Goal: Information Seeking & Learning: Learn about a topic

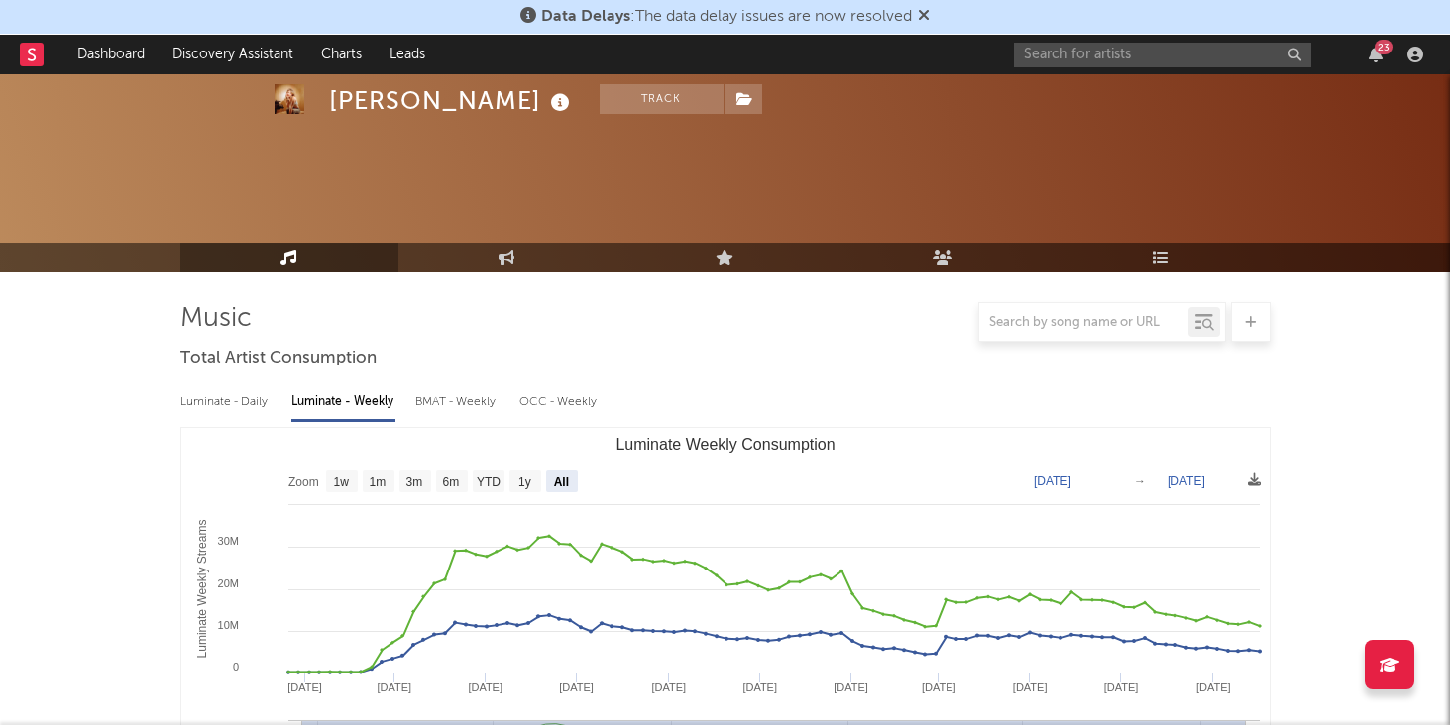
select select "All"
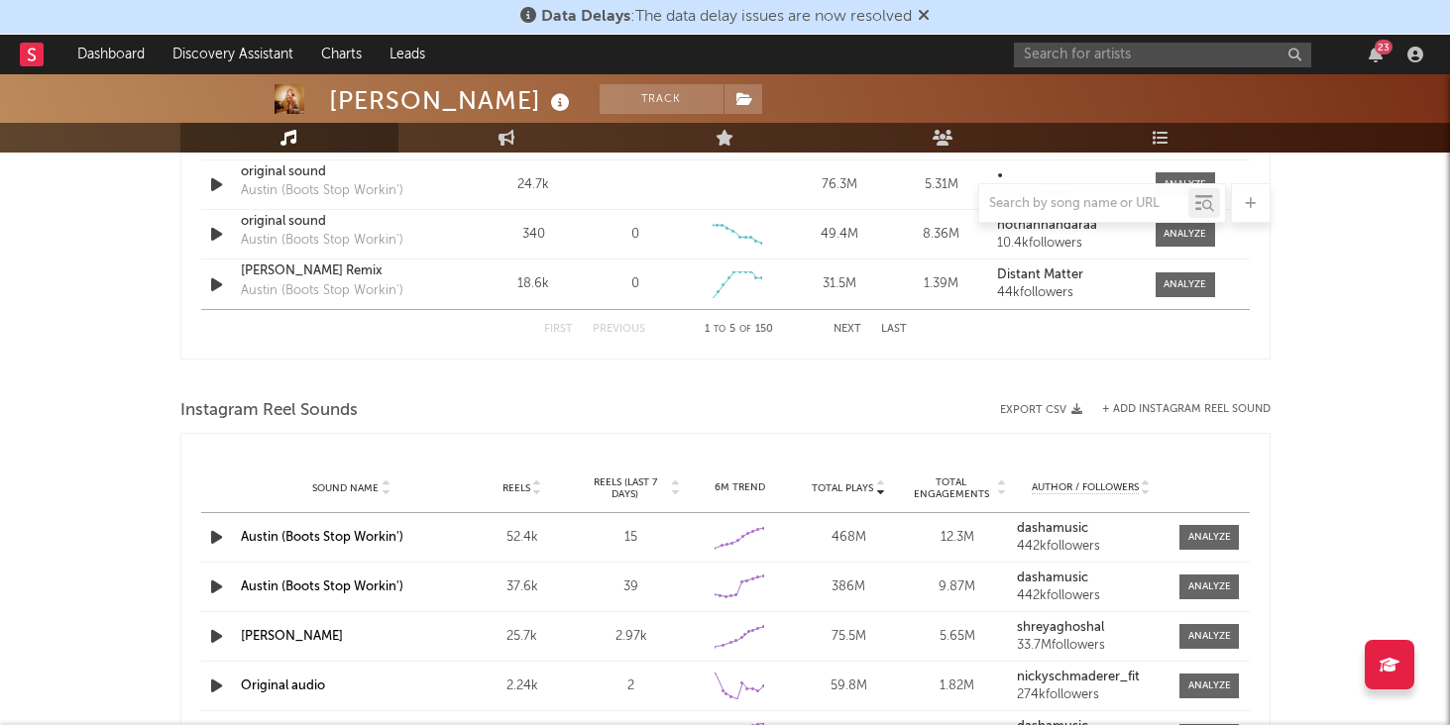
drag, startPoint x: 55, startPoint y: 62, endPoint x: 47, endPoint y: 55, distance: 11.9
click at [47, 55] on div at bounding box center [42, 55] width 44 height 40
click at [31, 55] on icon at bounding box center [32, 54] width 8 height 13
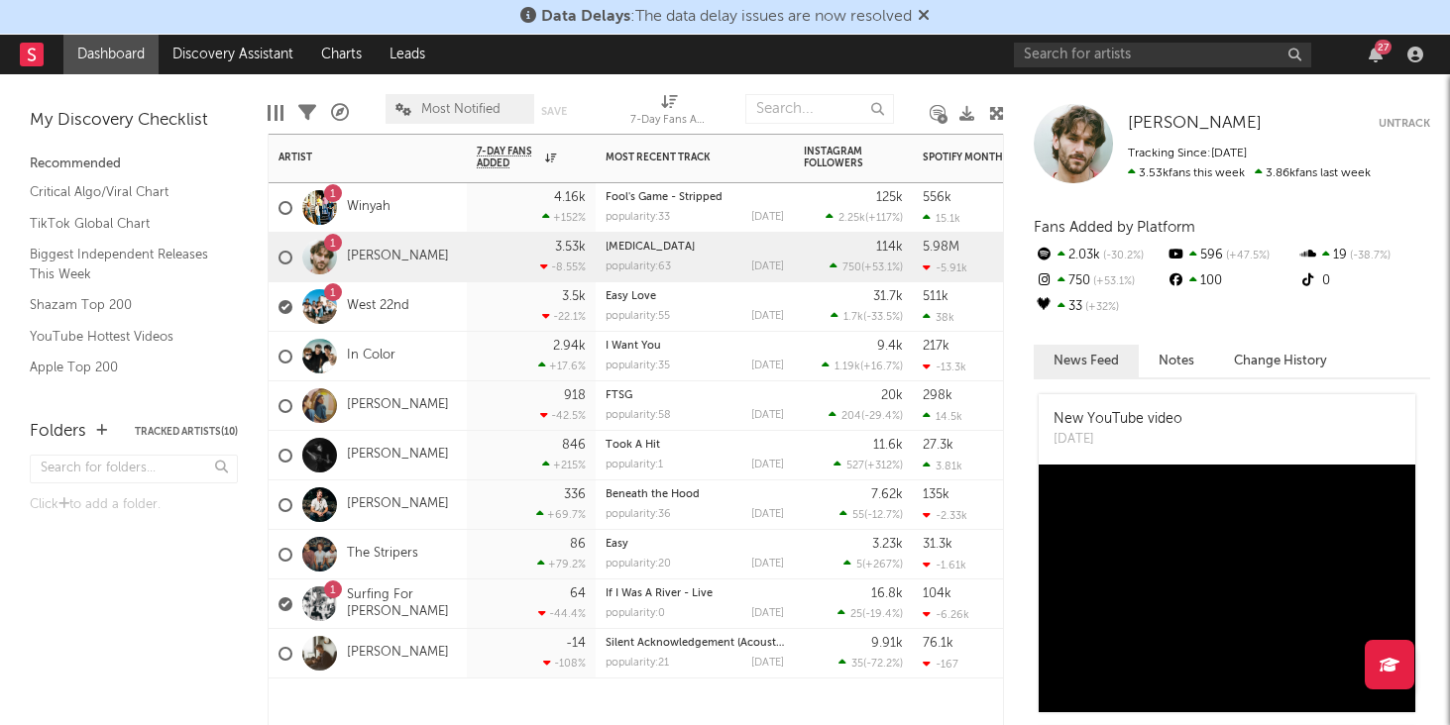
click at [487, 239] on div "3.53k -8.55 %" at bounding box center [531, 257] width 109 height 49
click at [390, 258] on link "[PERSON_NAME]" at bounding box center [398, 257] width 102 height 17
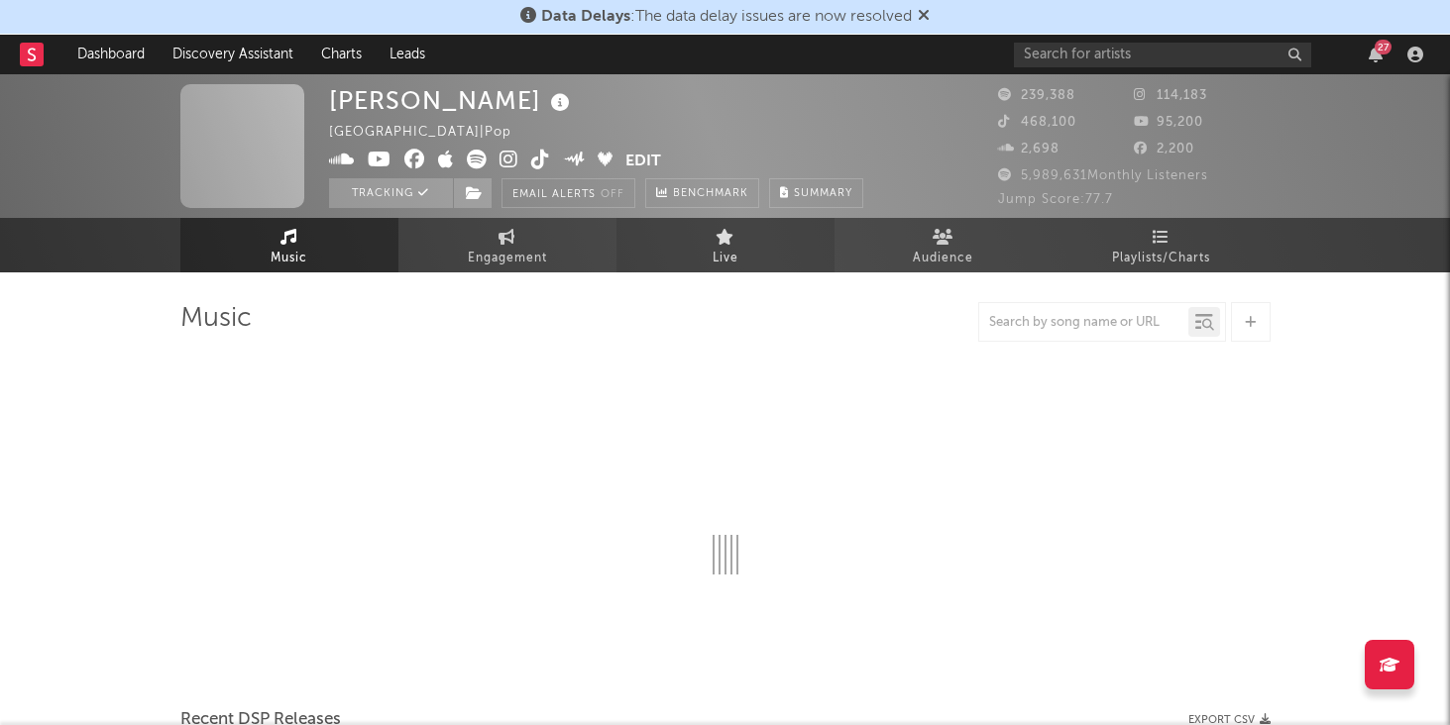
select select "6m"
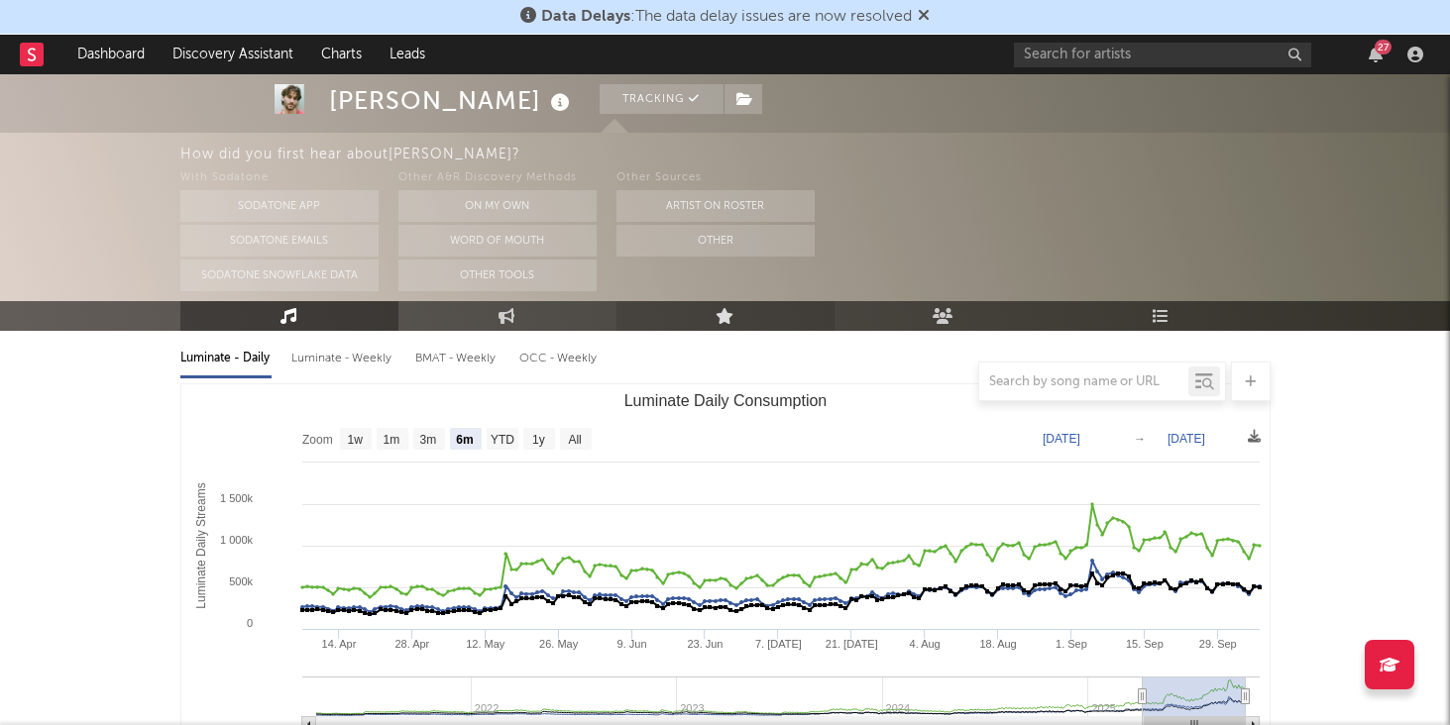
scroll to position [223, 0]
click at [340, 353] on div "Luminate - Weekly" at bounding box center [343, 358] width 104 height 34
select select "6m"
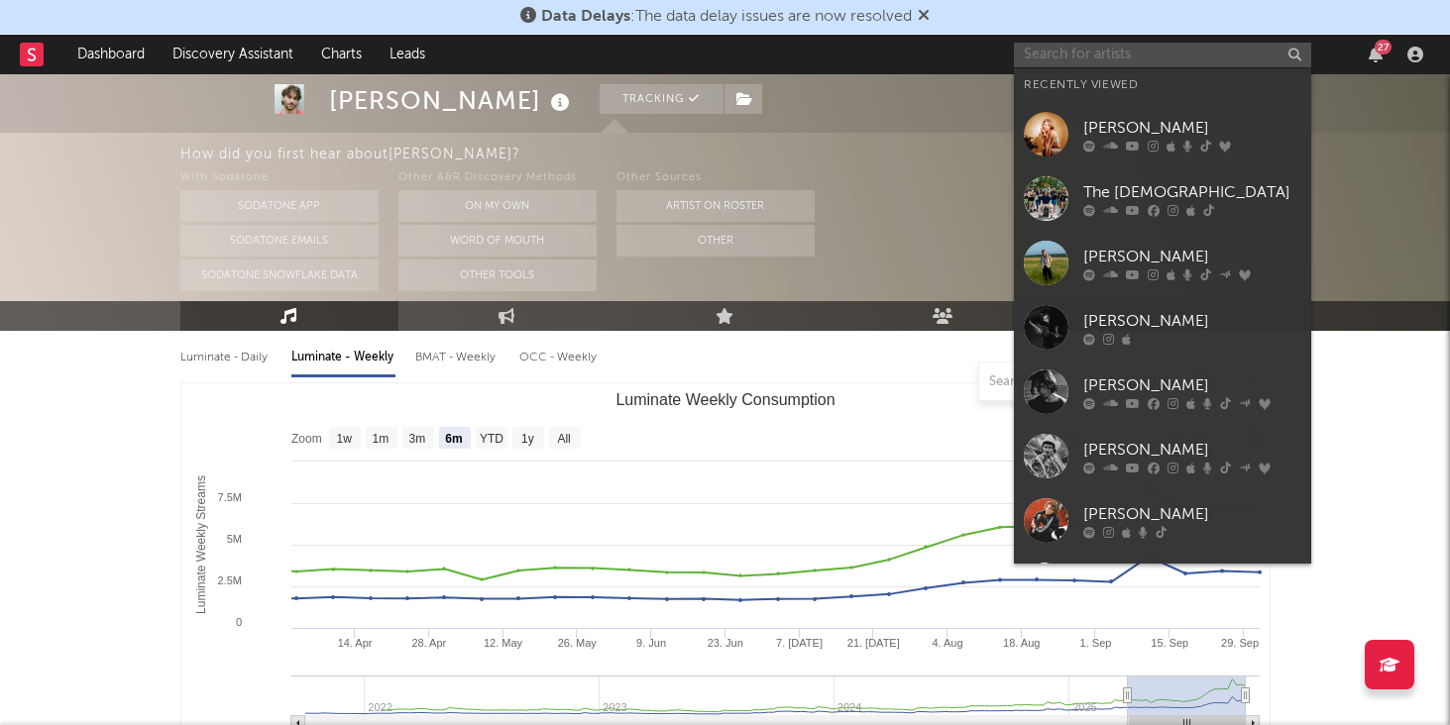
click at [1110, 51] on input "text" at bounding box center [1162, 55] width 297 height 25
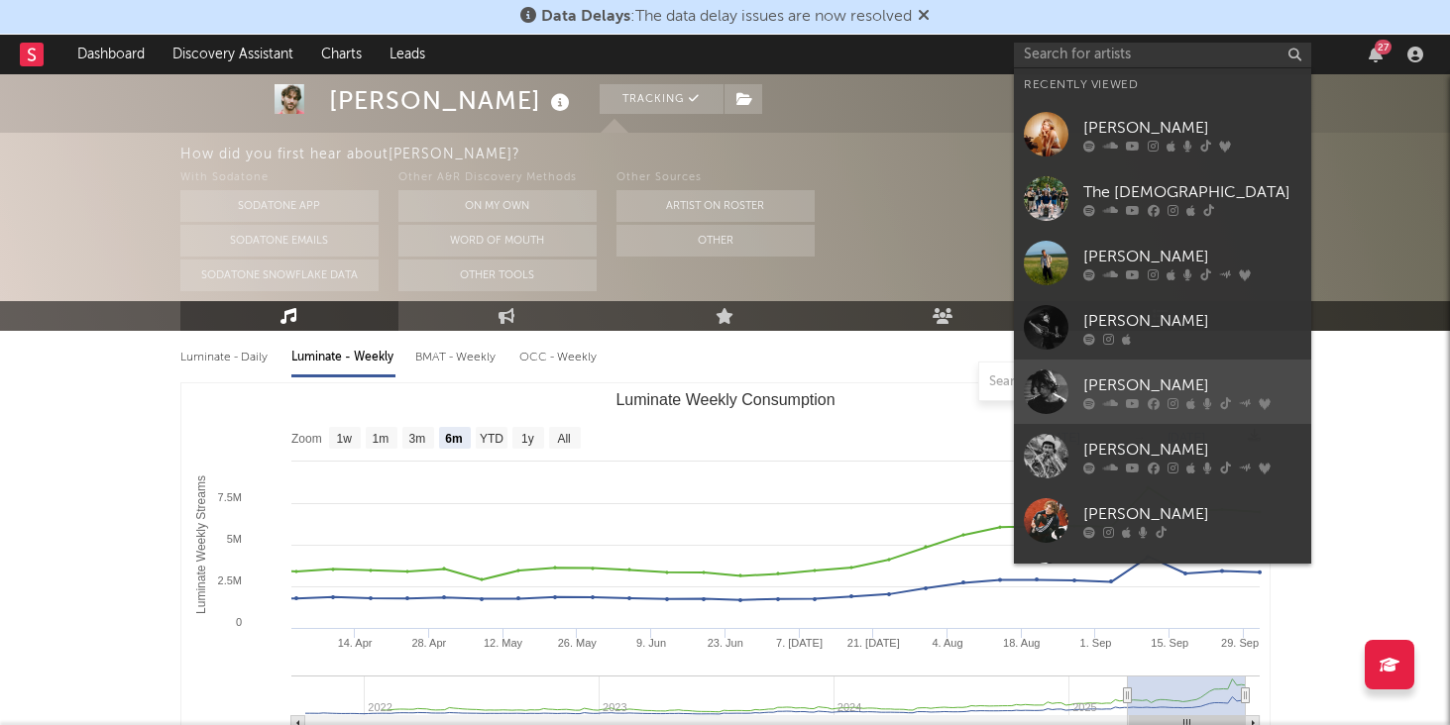
click at [1125, 386] on div "[PERSON_NAME]" at bounding box center [1192, 386] width 218 height 24
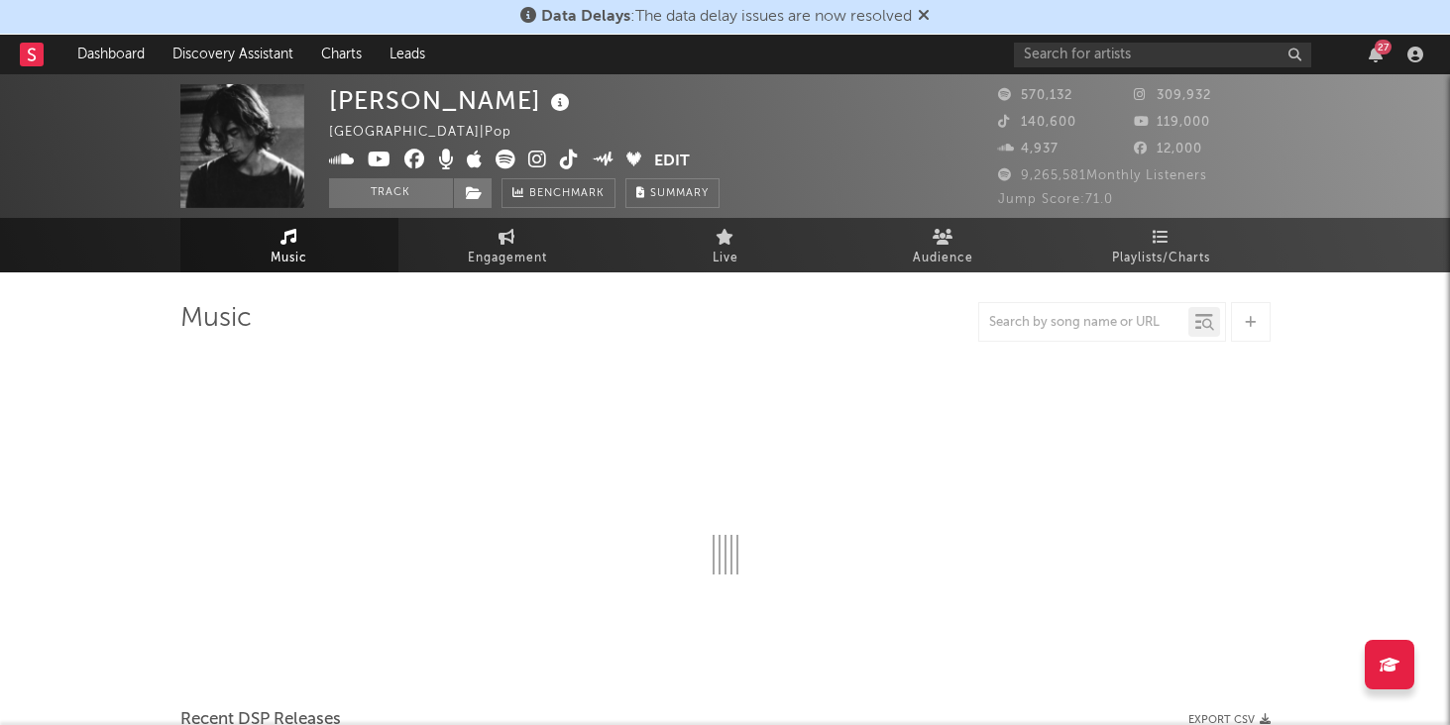
select select "6m"
